Goal: Task Accomplishment & Management: Use online tool/utility

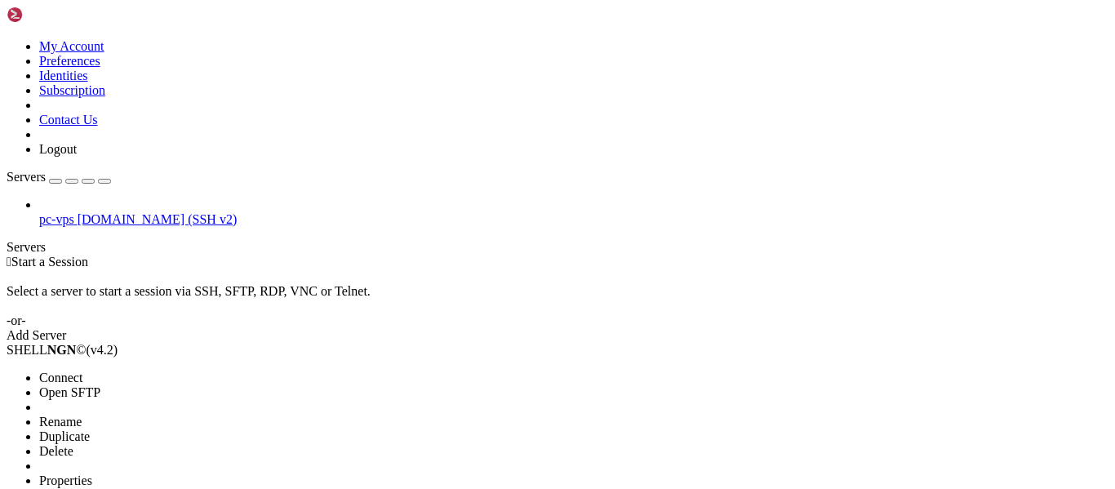
click at [64, 371] on span "Connect" at bounding box center [60, 378] width 43 height 14
click at [136, 212] on link "pc-vps [DOMAIN_NAME] (SSH v2)" at bounding box center [573, 219] width 1069 height 15
click at [136, 212] on link "pc-vps kya.app.br (SSH v2)" at bounding box center [573, 219] width 1069 height 15
click at [60, 371] on span "Connect" at bounding box center [60, 378] width 43 height 14
